Goal: Find specific page/section

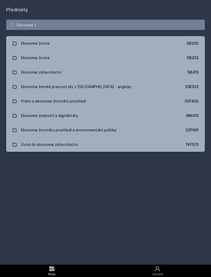
type input "Ekonomie ž"
click at [167, 45] on link "Ekonomie života 5IE202" at bounding box center [105, 43] width 199 height 14
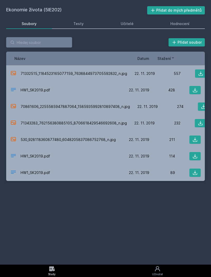
click at [128, 20] on link "Učitelé" at bounding box center [127, 24] width 44 height 10
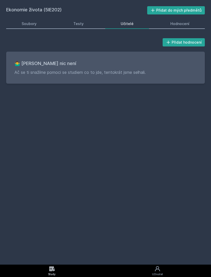
click at [79, 28] on link "Testy" at bounding box center [78, 24] width 41 height 10
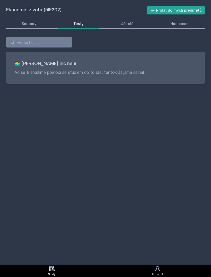
click at [176, 22] on div "Hodnocení" at bounding box center [180, 23] width 19 height 5
